Goal: Information Seeking & Learning: Check status

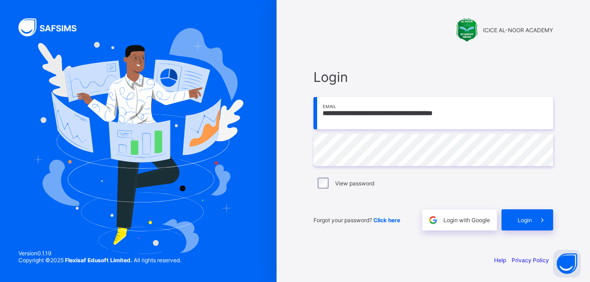
click at [505, 111] on input "**********" at bounding box center [433, 113] width 240 height 32
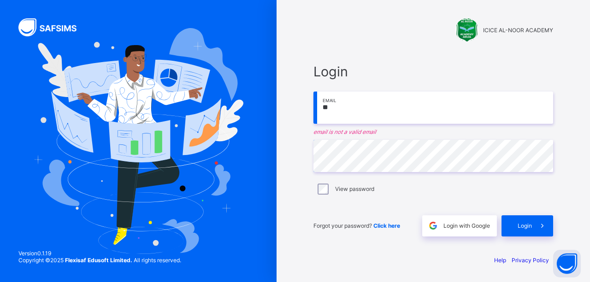
type input "*"
type input "**********"
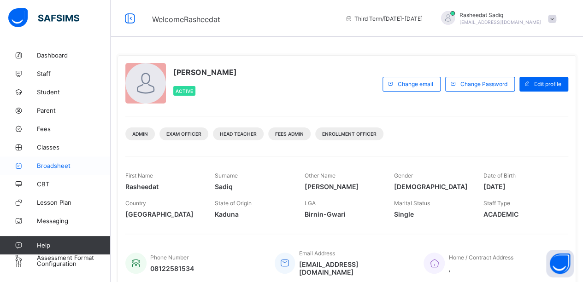
click at [52, 165] on span "Broadsheet" at bounding box center [74, 165] width 74 height 7
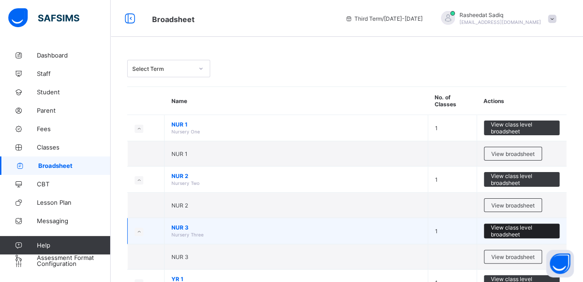
click at [522, 225] on span "View class level broadsheet" at bounding box center [522, 231] width 62 height 14
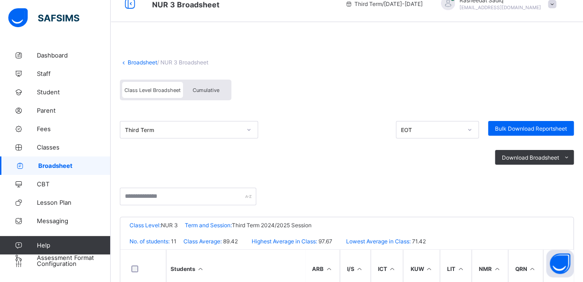
click at [249, 139] on div "Third Term" at bounding box center [189, 130] width 138 height 18
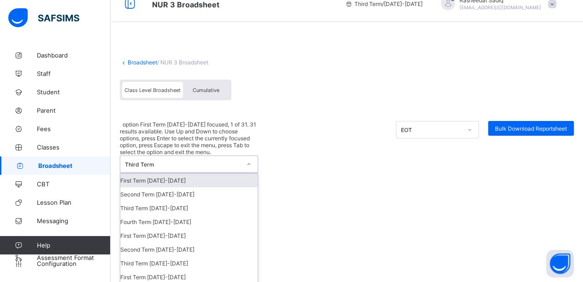
scroll to position [16, 0]
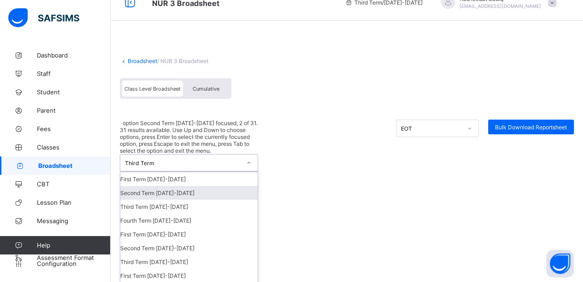
click at [226, 186] on div "Second Term [DATE]-[DATE]" at bounding box center [188, 193] width 137 height 14
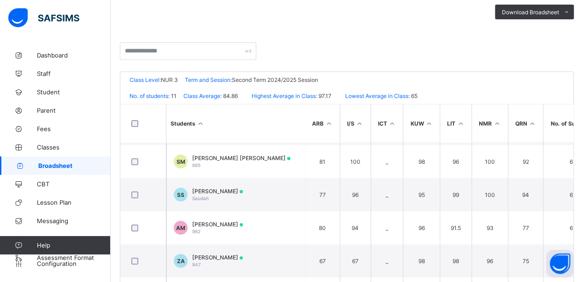
scroll to position [109, 0]
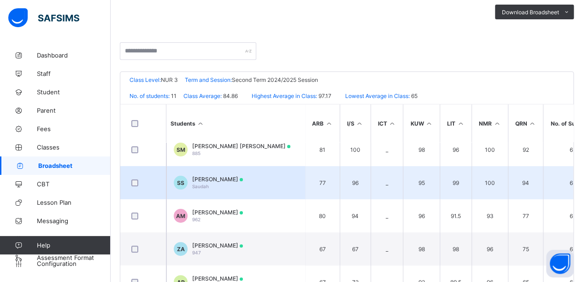
click at [263, 176] on td "SS [PERSON_NAME][GEOGRAPHIC_DATA][PERSON_NAME]" at bounding box center [235, 182] width 138 height 33
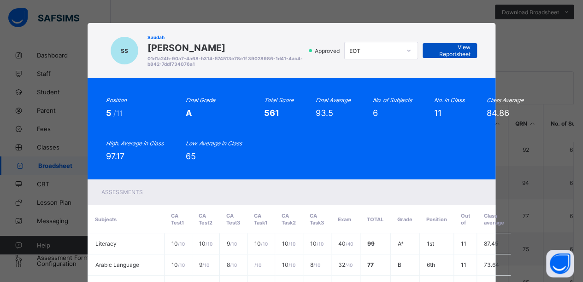
click at [447, 52] on span "View Reportsheet" at bounding box center [449, 51] width 41 height 14
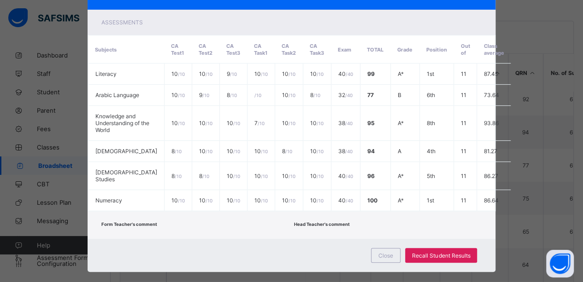
scroll to position [211, 0]
click at [383, 248] on div "Close" at bounding box center [385, 255] width 29 height 15
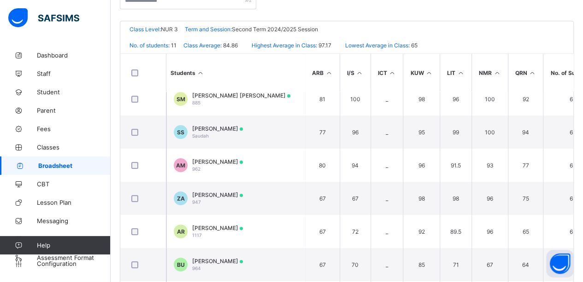
click at [76, 165] on span "Broadsheet" at bounding box center [74, 165] width 72 height 7
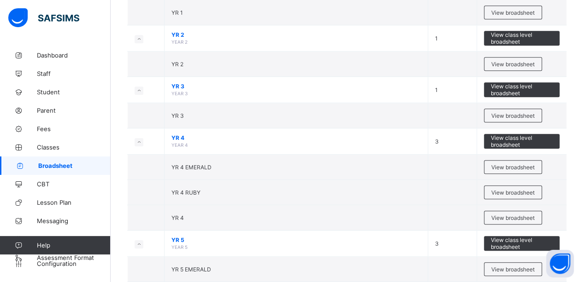
scroll to position [300, 0]
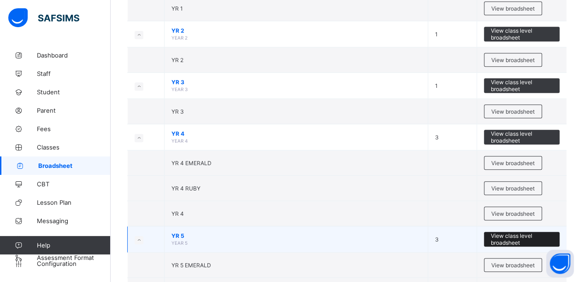
click at [520, 239] on span "View class level broadsheet" at bounding box center [522, 240] width 62 height 14
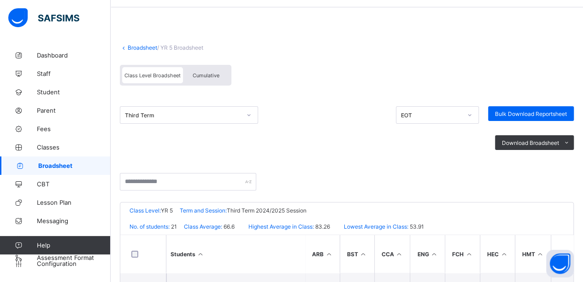
scroll to position [30, 0]
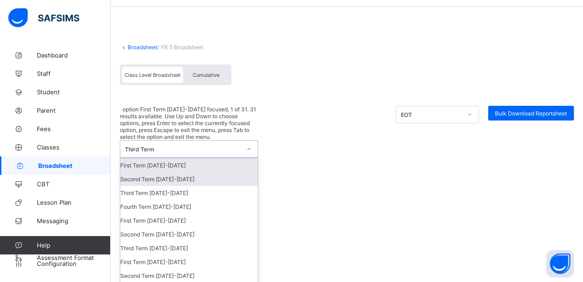
click at [213, 172] on div "Second Term [DATE]-[DATE]" at bounding box center [188, 179] width 137 height 14
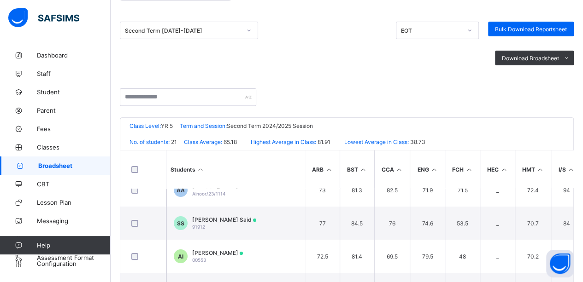
scroll to position [46, 0]
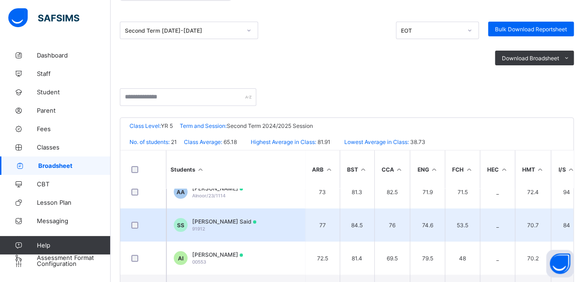
click at [258, 226] on td "SS [PERSON_NAME] Said 91912" at bounding box center [235, 225] width 138 height 33
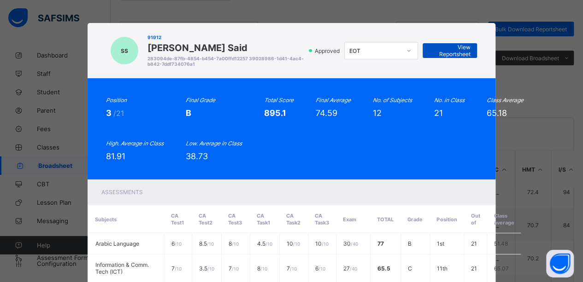
click at [452, 51] on span "View Reportsheet" at bounding box center [449, 51] width 41 height 14
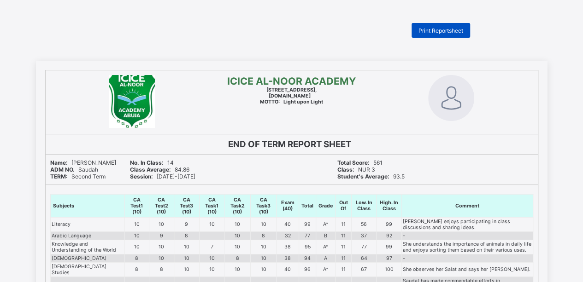
click at [433, 29] on span "Print Reportsheet" at bounding box center [440, 30] width 45 height 7
